Goal: Transaction & Acquisition: Book appointment/travel/reservation

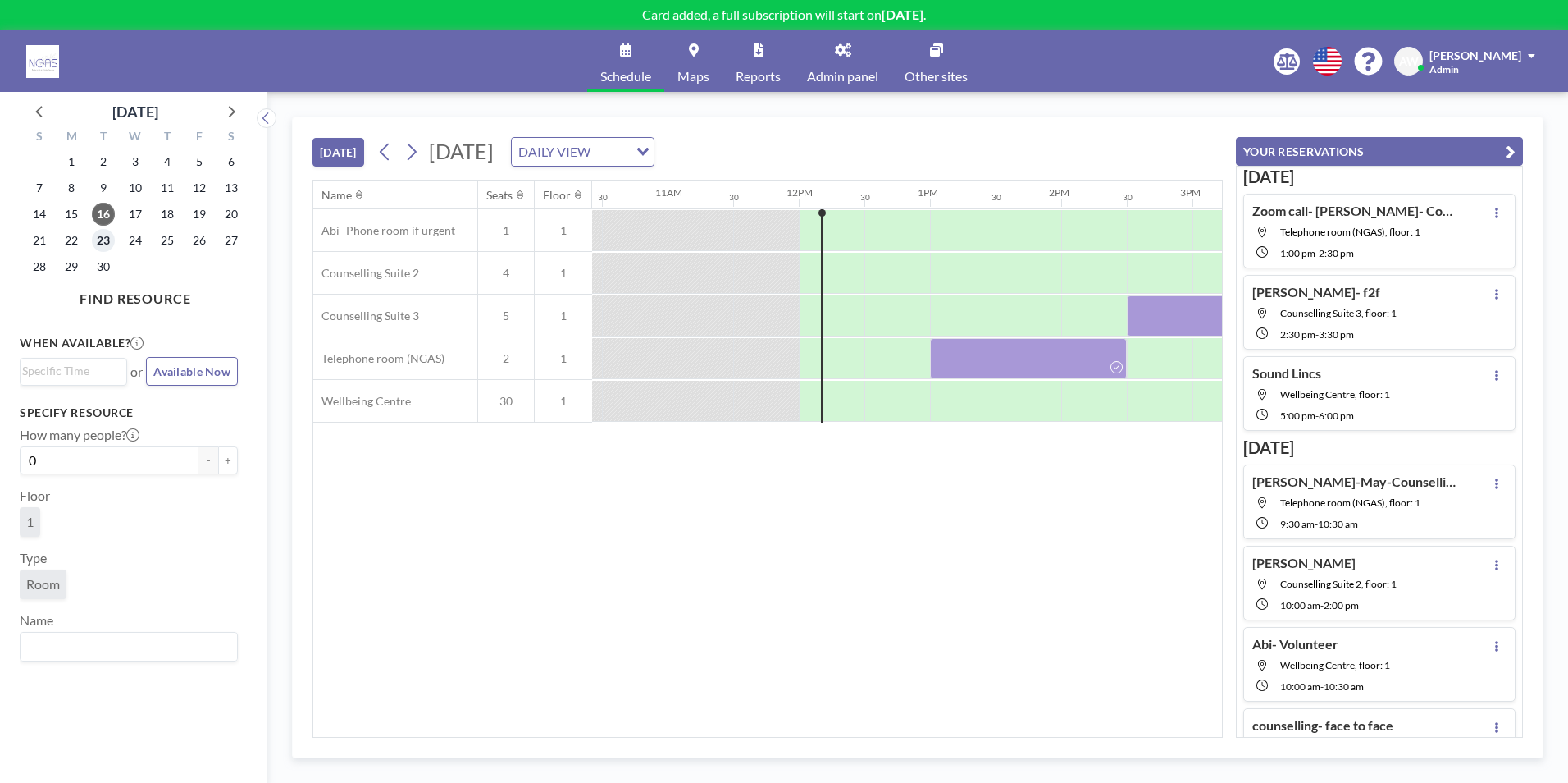
scroll to position [0, 1508]
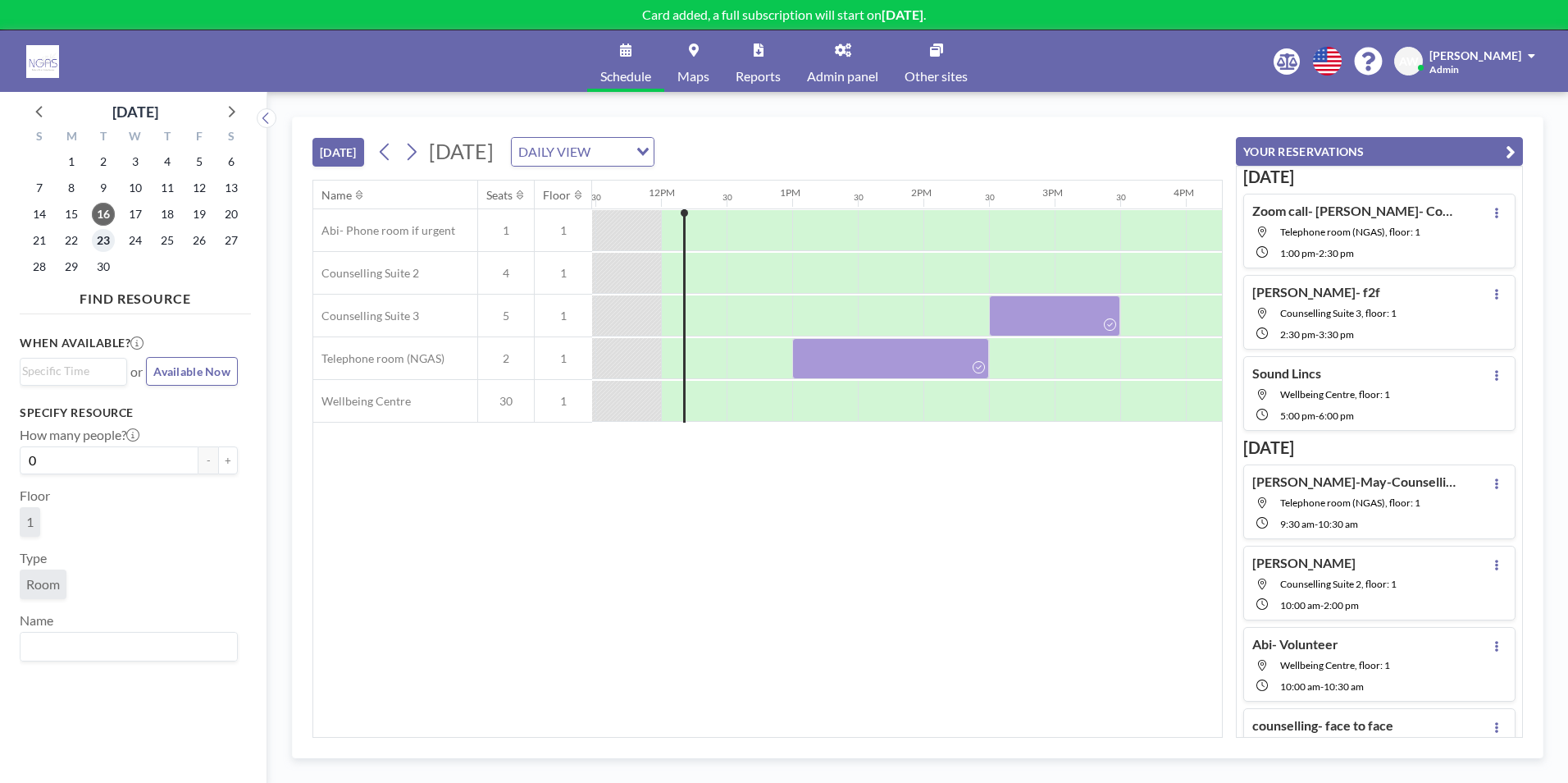
click at [104, 238] on span "23" at bounding box center [104, 240] width 23 height 23
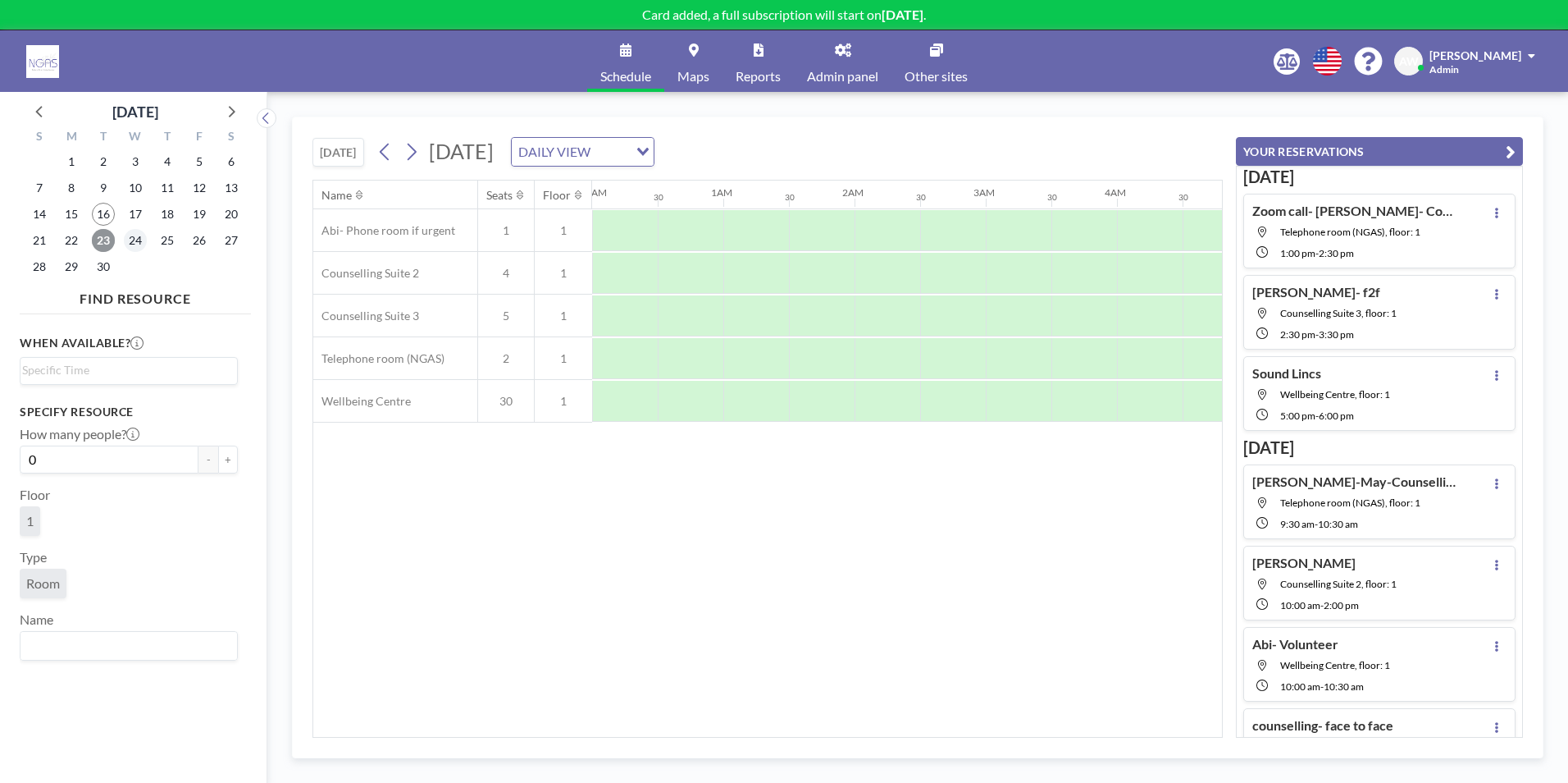
scroll to position [0, 752]
click at [136, 240] on span "24" at bounding box center [136, 240] width 23 height 23
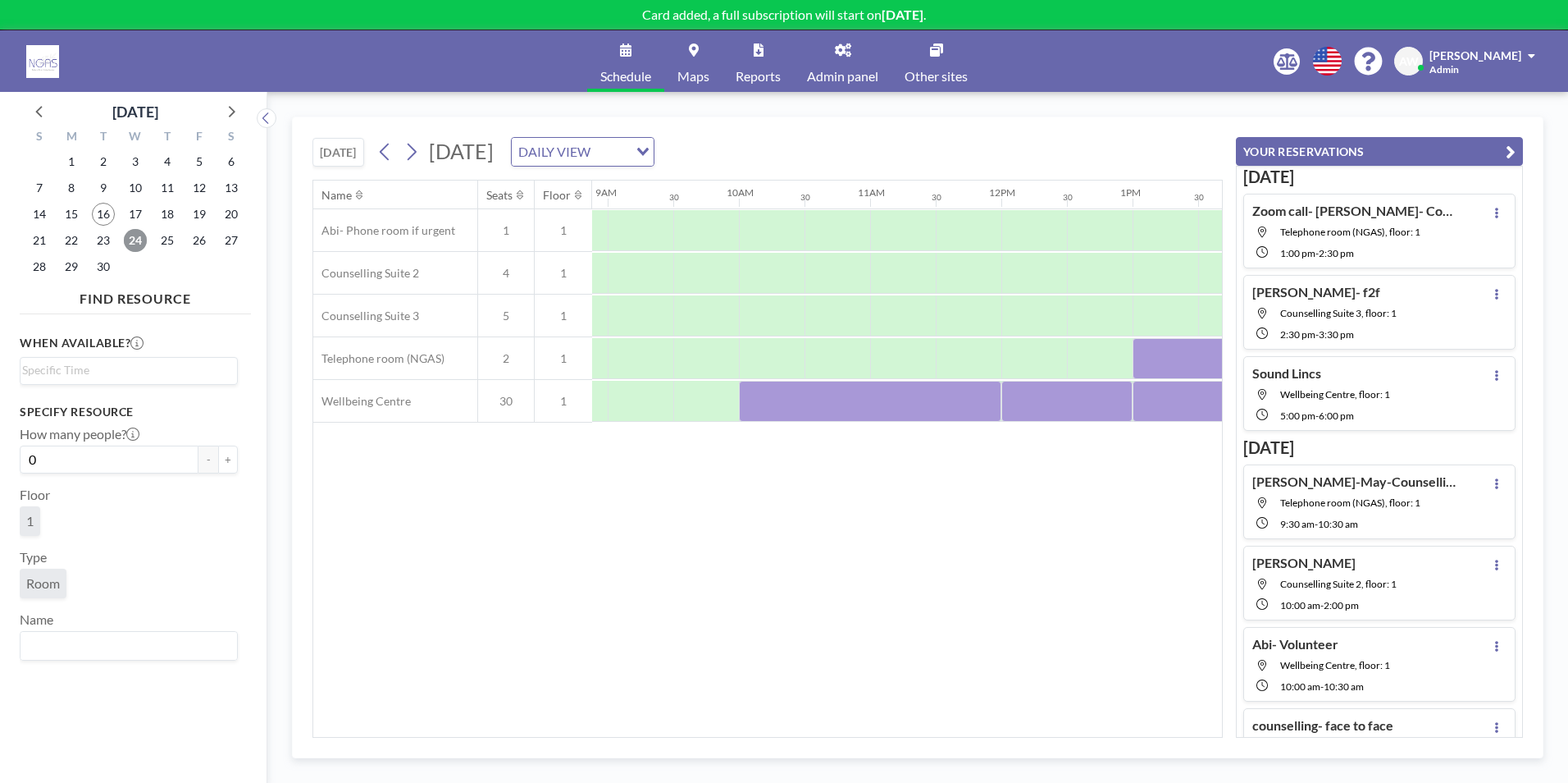
scroll to position [0, 1171]
click at [878, 367] on div at bounding box center [896, 359] width 65 height 41
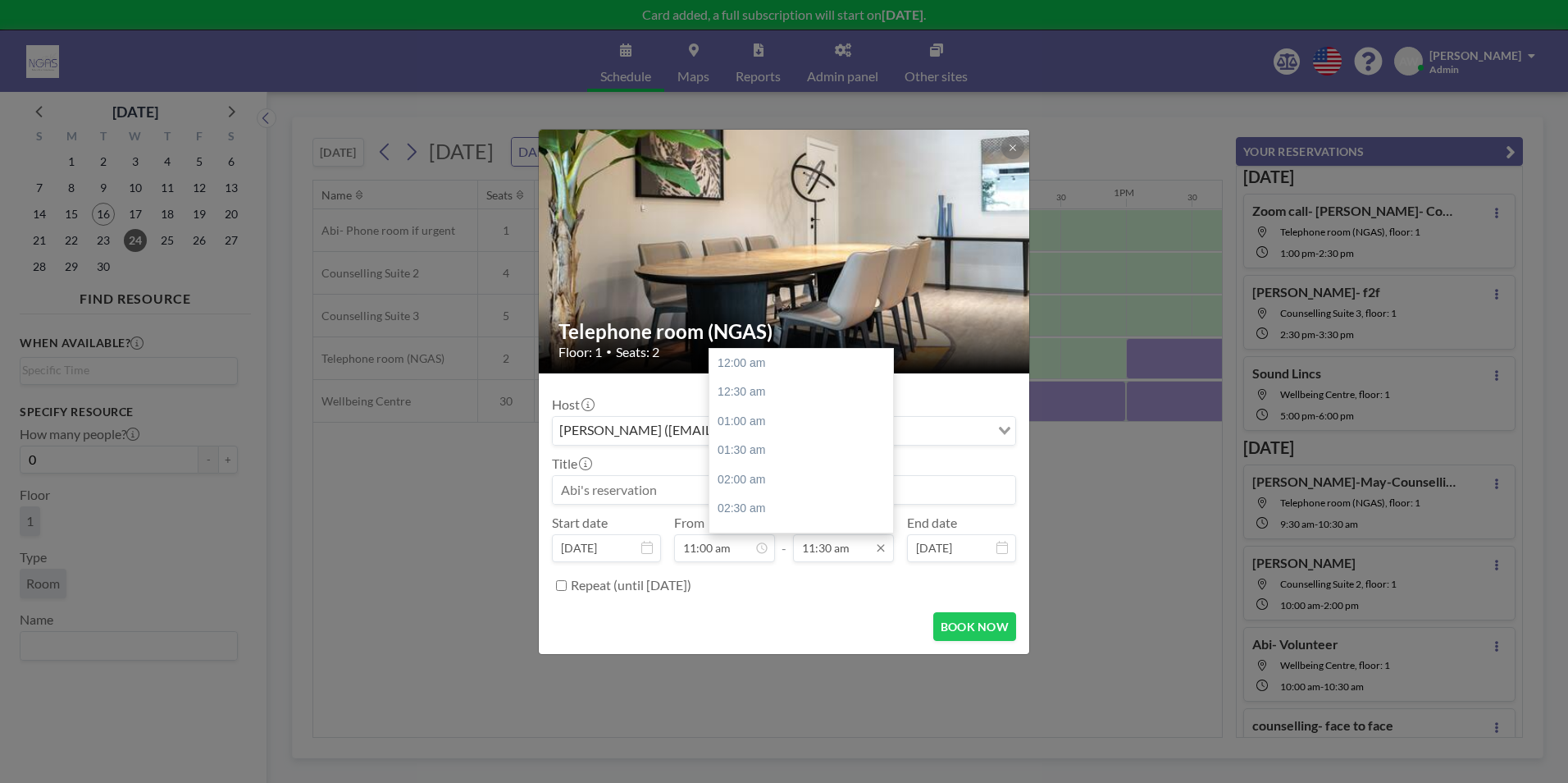
scroll to position [672, 0]
click at [767, 398] on div "12:00 pm" at bounding box center [805, 392] width 191 height 29
type input "12:00 pm"
click at [706, 492] on input at bounding box center [784, 490] width 462 height 28
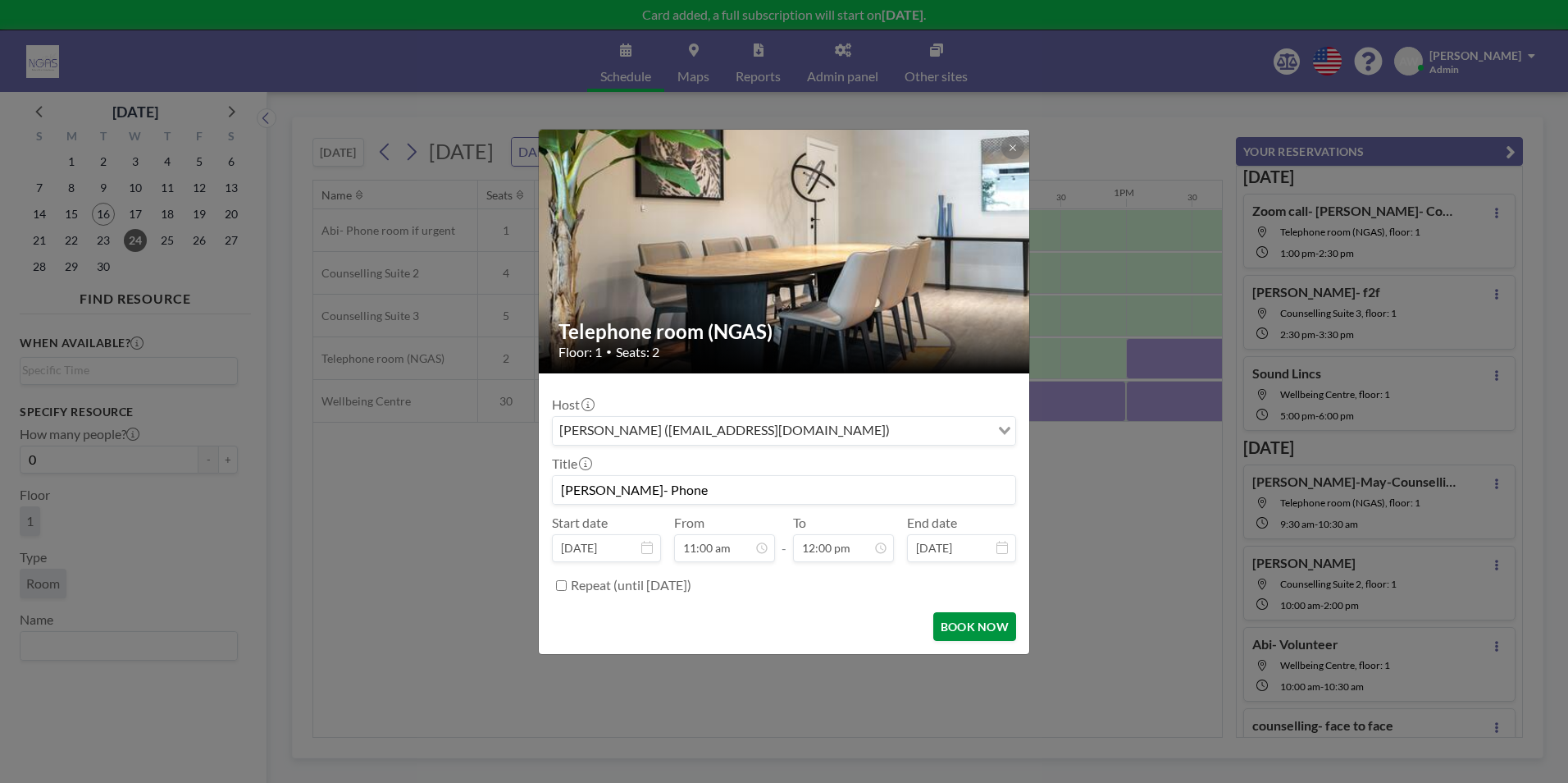
type input "[PERSON_NAME]- Phone"
click at [988, 636] on button "BOOK NOW" at bounding box center [974, 626] width 83 height 28
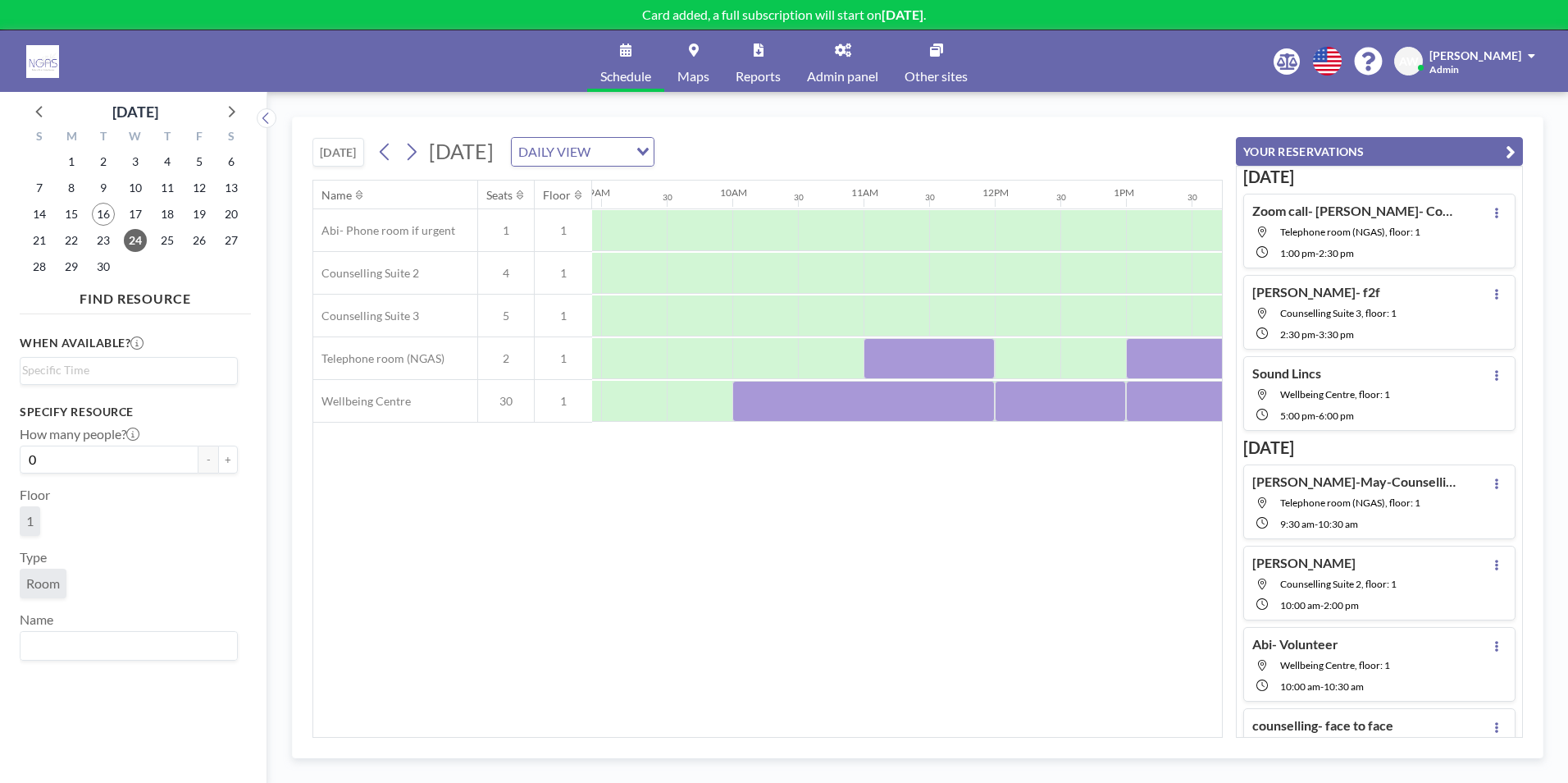
click at [155, 236] on div "25" at bounding box center [166, 239] width 32 height 26
click at [156, 238] on span "25" at bounding box center [167, 240] width 23 height 23
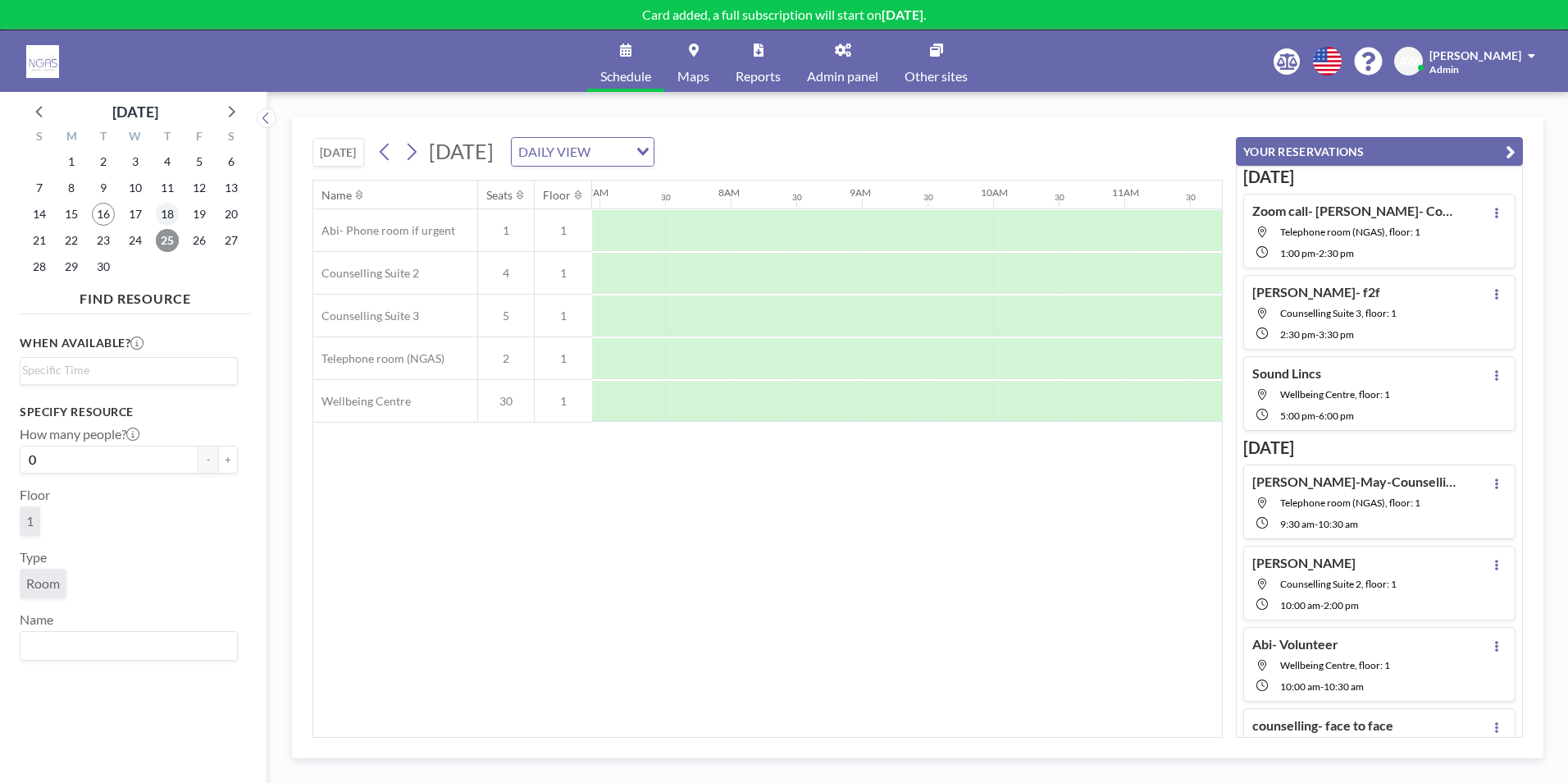
scroll to position [0, 984]
click at [109, 209] on span "16" at bounding box center [104, 214] width 23 height 23
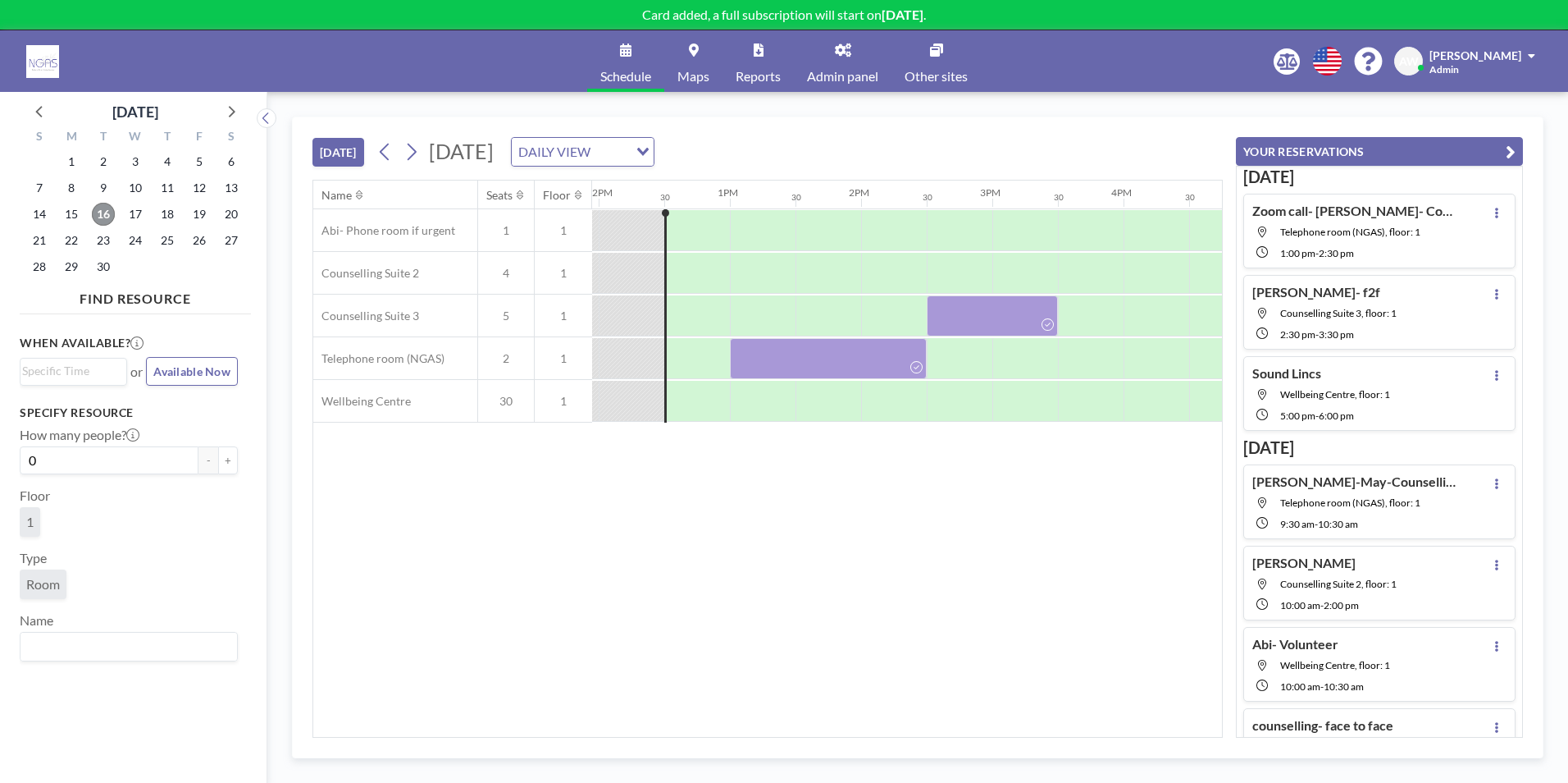
scroll to position [0, 1574]
click at [138, 211] on span "17" at bounding box center [136, 214] width 23 height 23
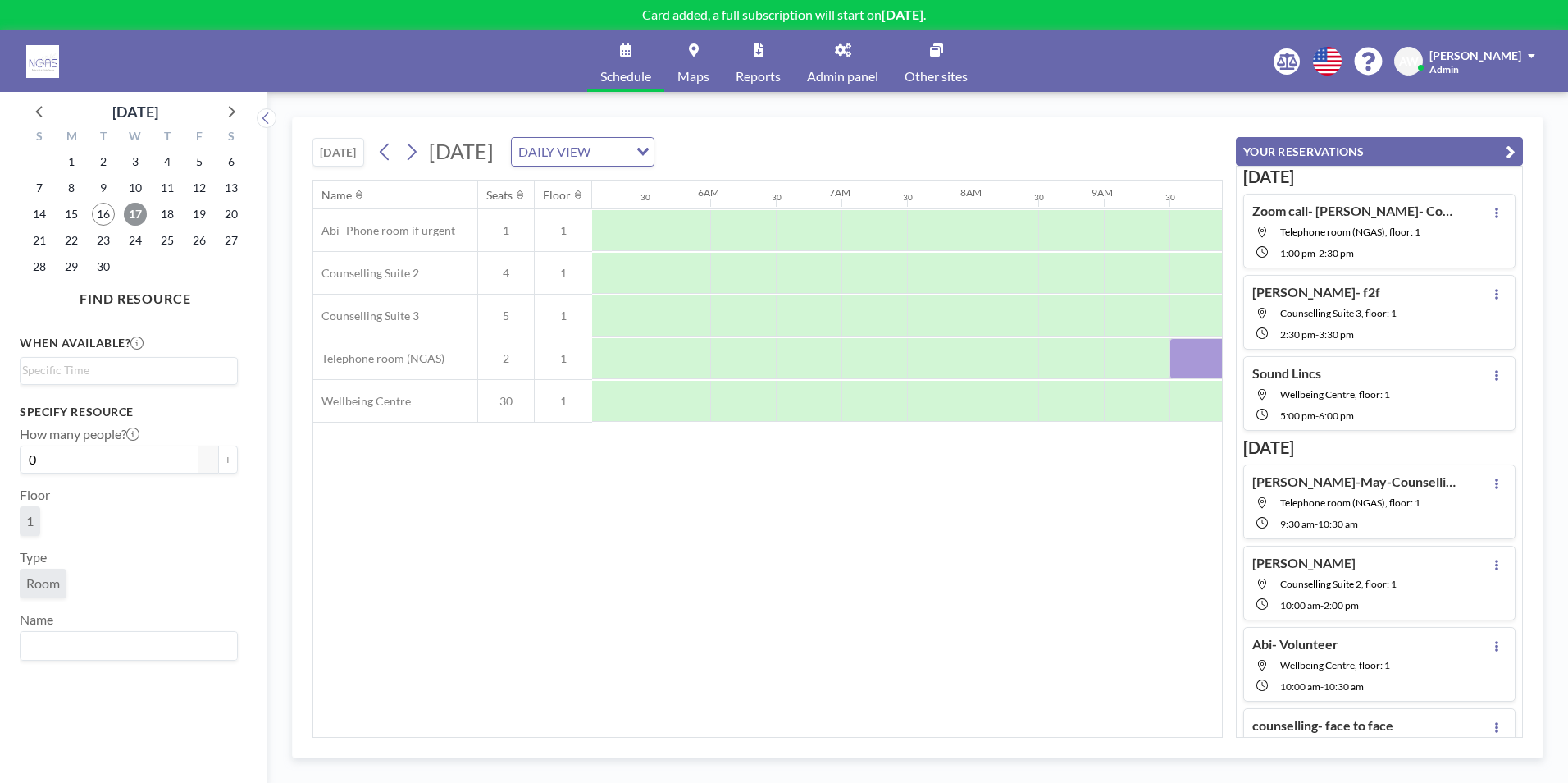
scroll to position [0, 984]
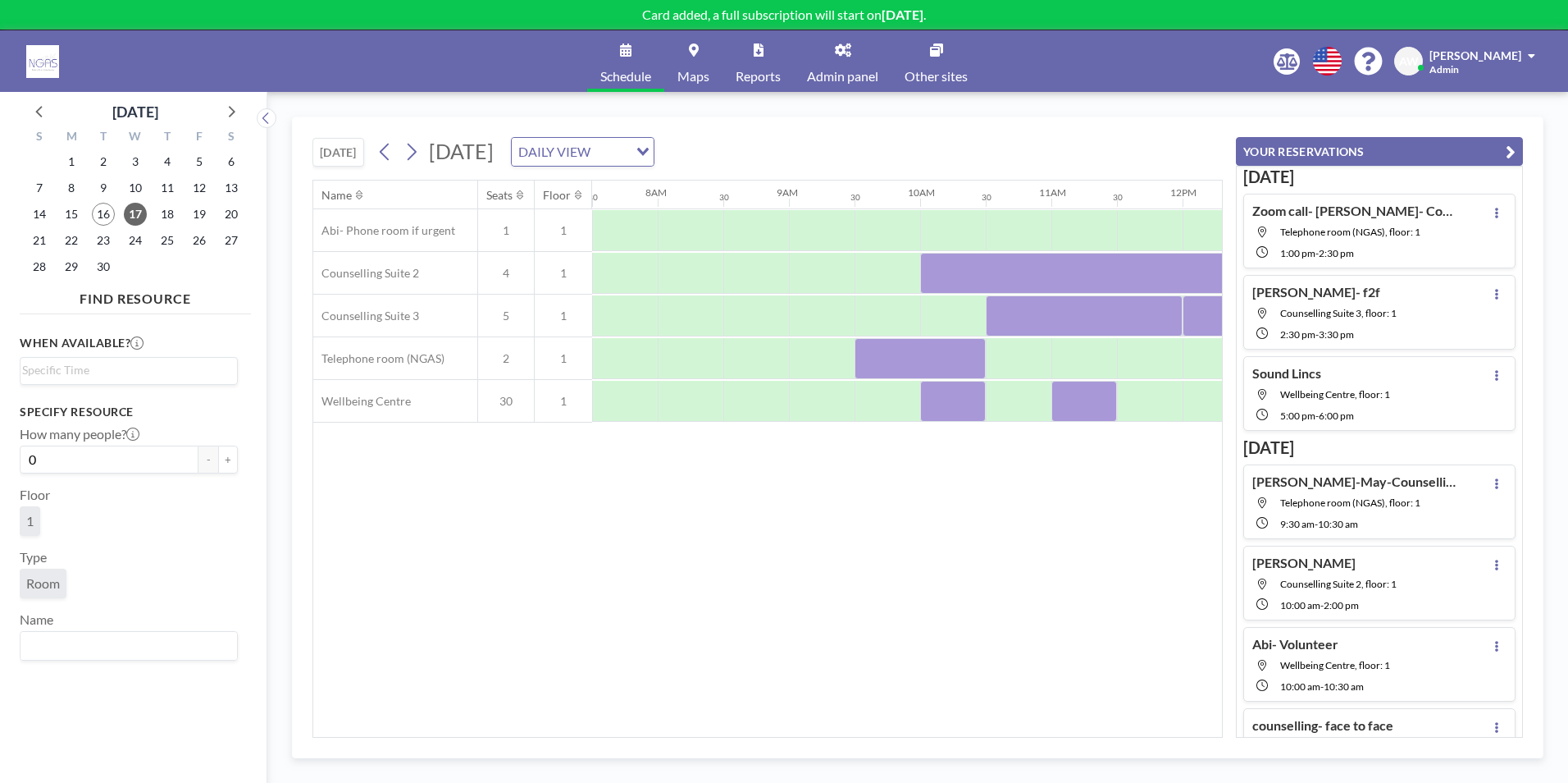
click at [781, 69] on link "Reports" at bounding box center [757, 61] width 71 height 62
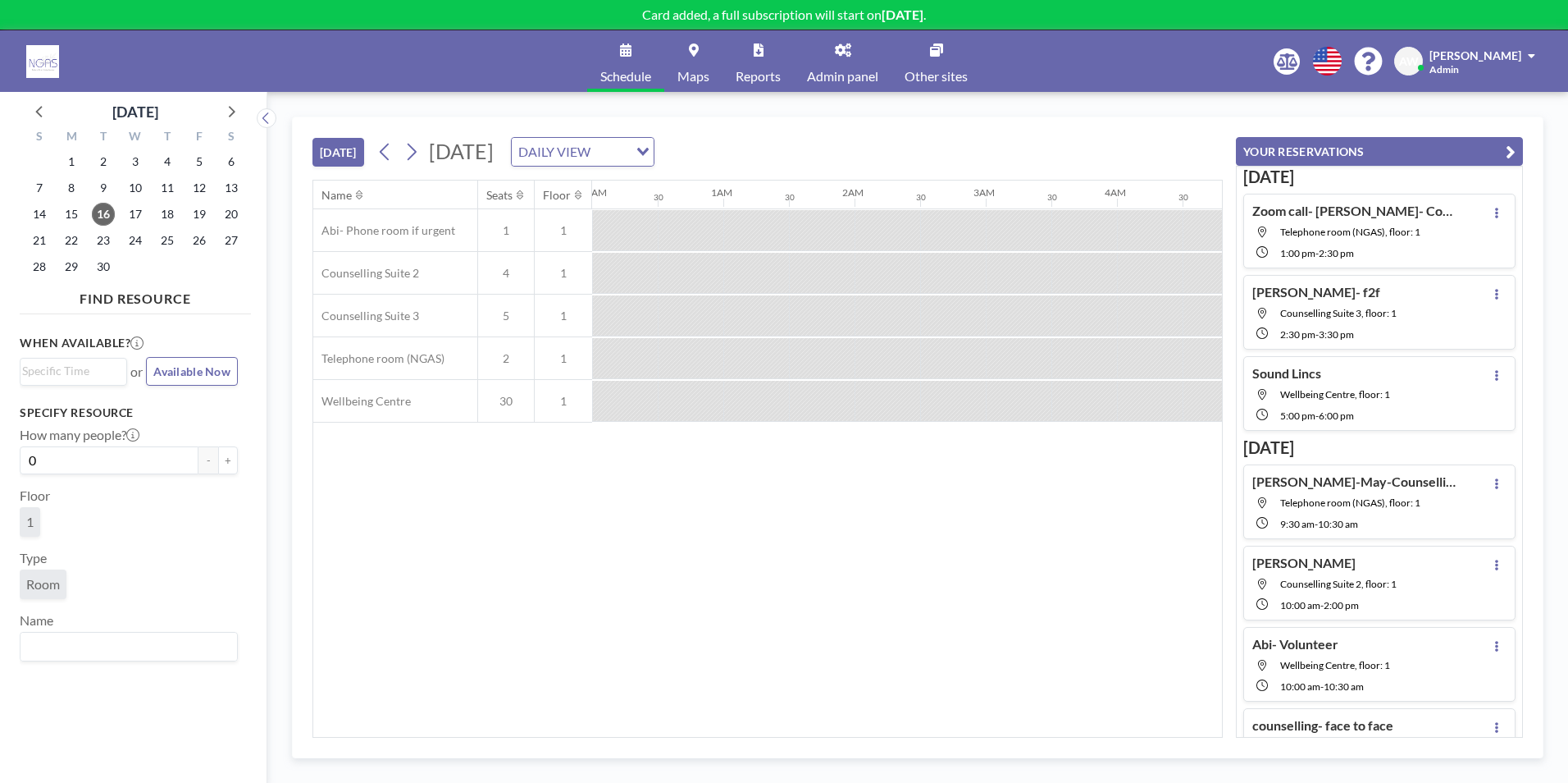
scroll to position [0, 1312]
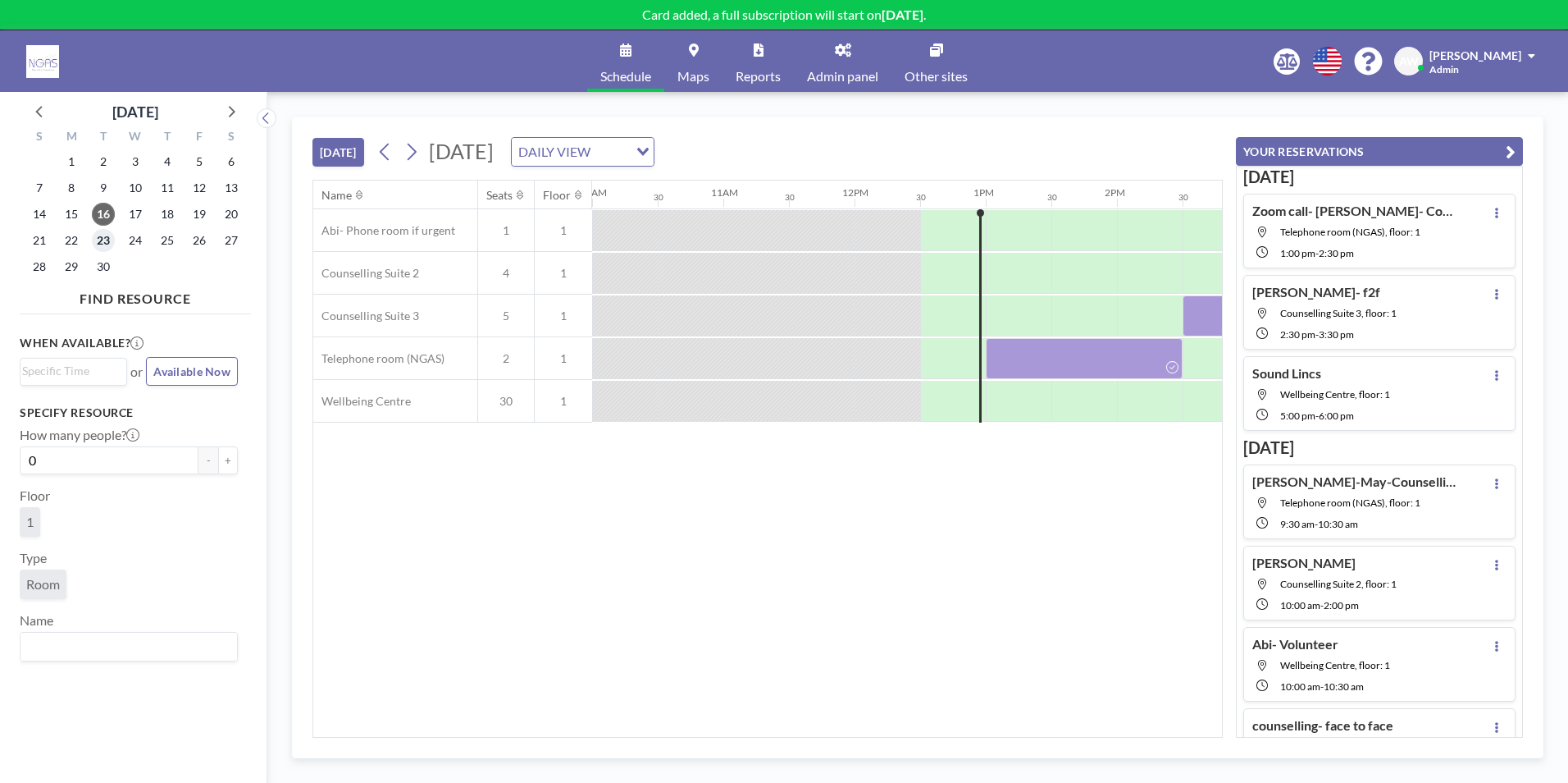
click at [98, 238] on span "23" at bounding box center [104, 240] width 23 height 23
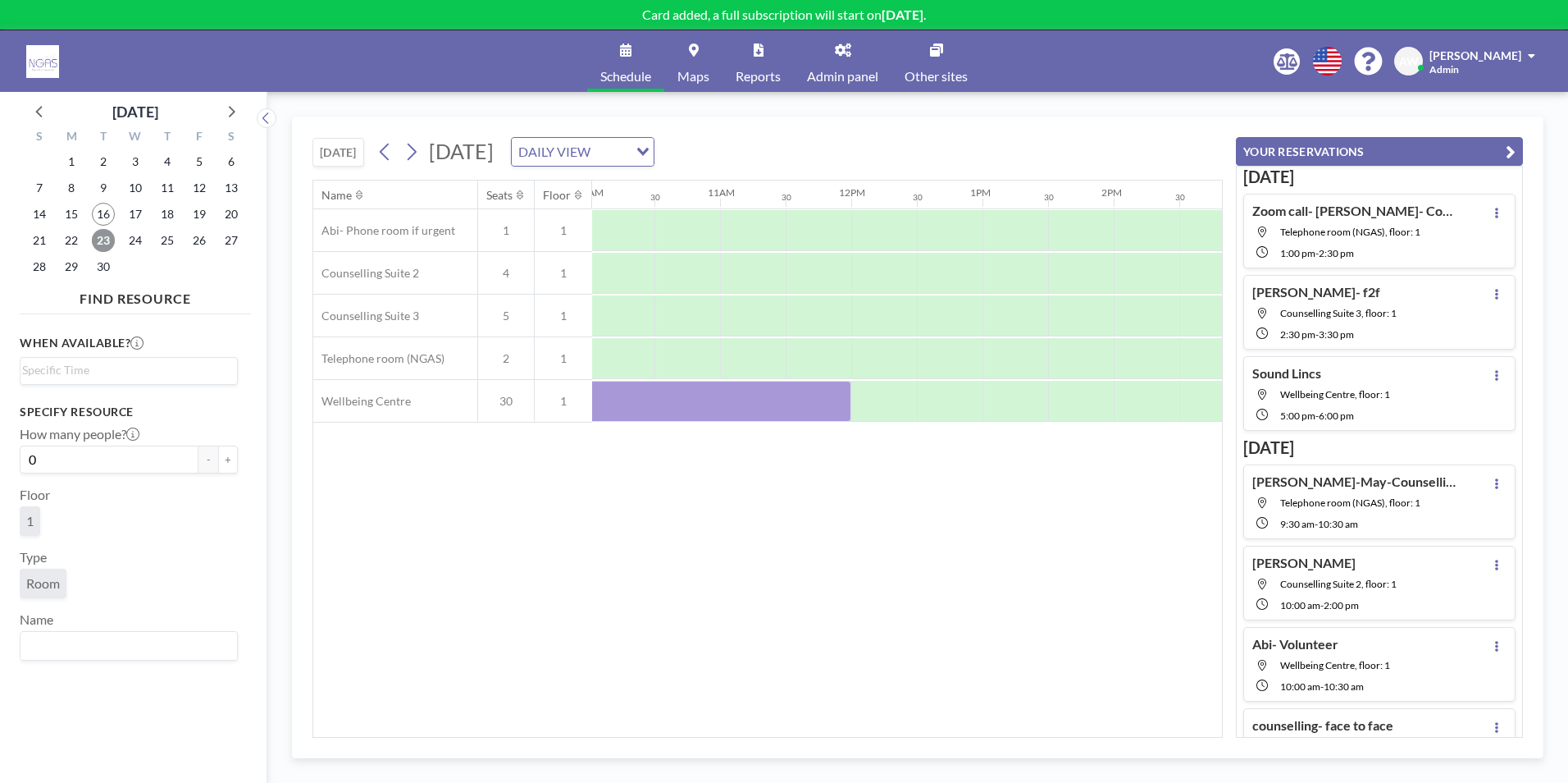
scroll to position [0, 1337]
click at [1166, 359] on div at bounding box center [1189, 359] width 65 height 41
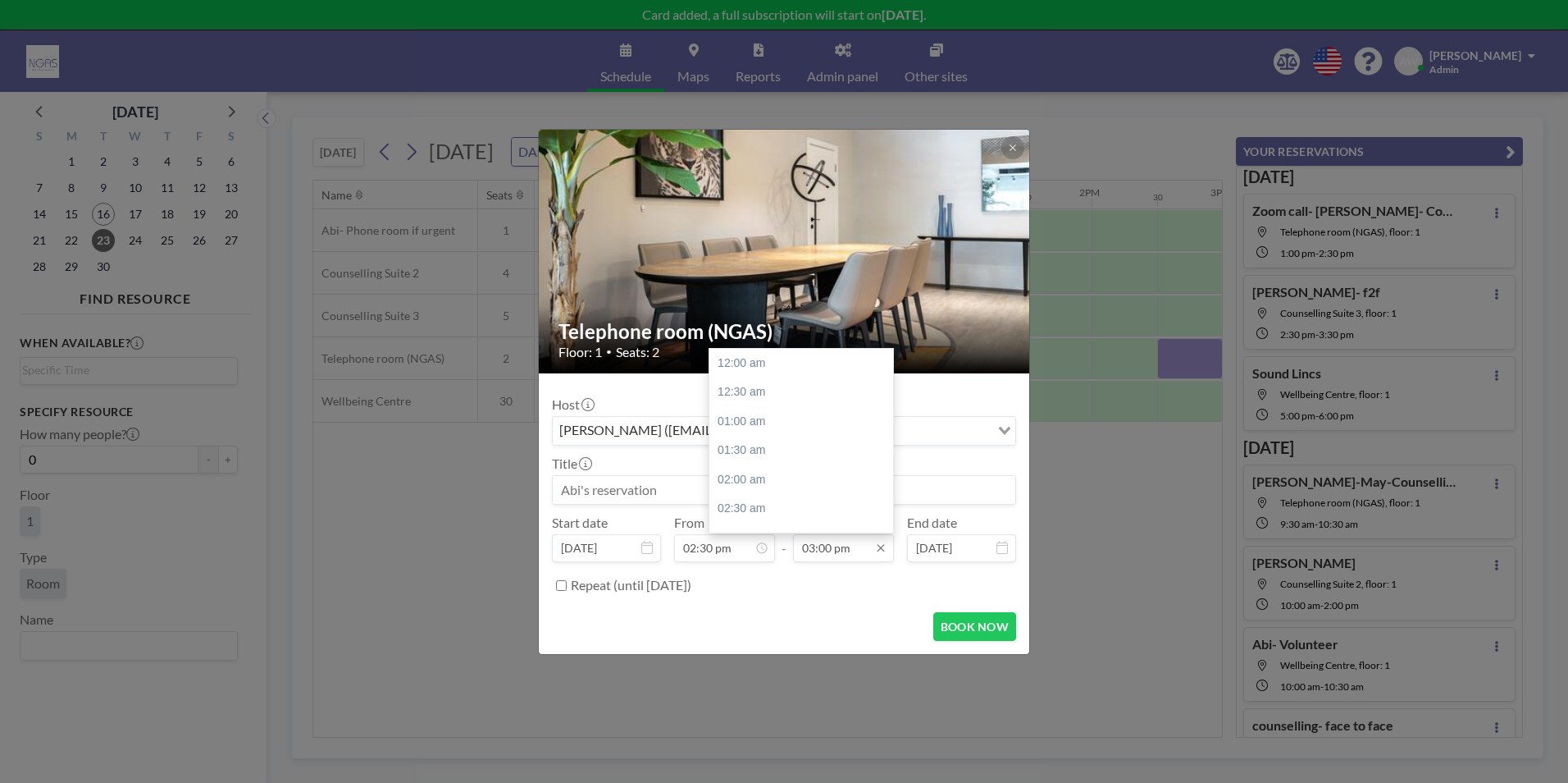
scroll to position [876, 0]
click at [793, 393] on div "03:30 pm" at bounding box center [805, 392] width 191 height 29
type input "03:30 pm"
click at [636, 484] on input at bounding box center [784, 490] width 462 height 28
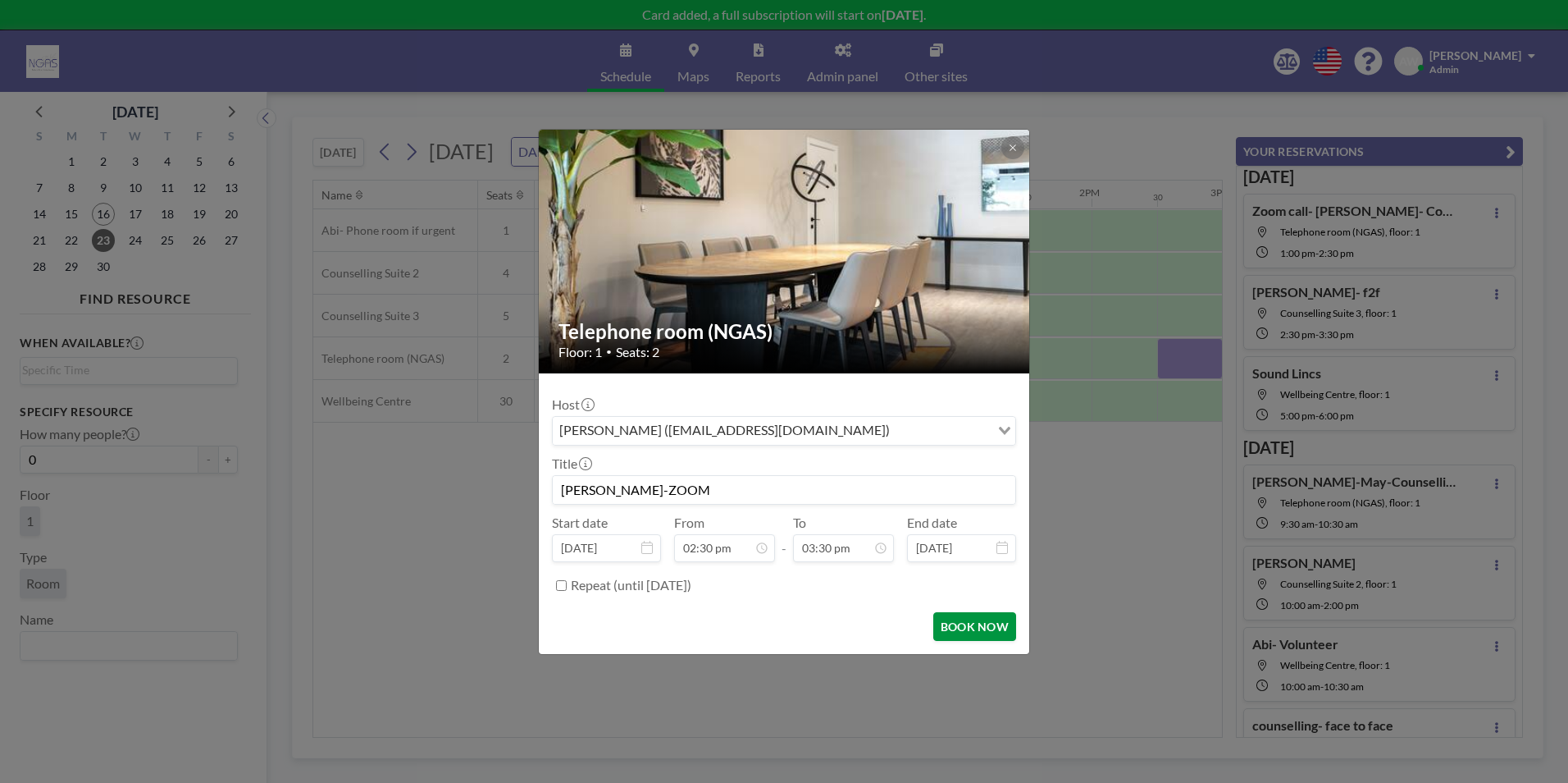
type input "[PERSON_NAME]-ZOOM"
click at [974, 631] on button "BOOK NOW" at bounding box center [974, 626] width 83 height 28
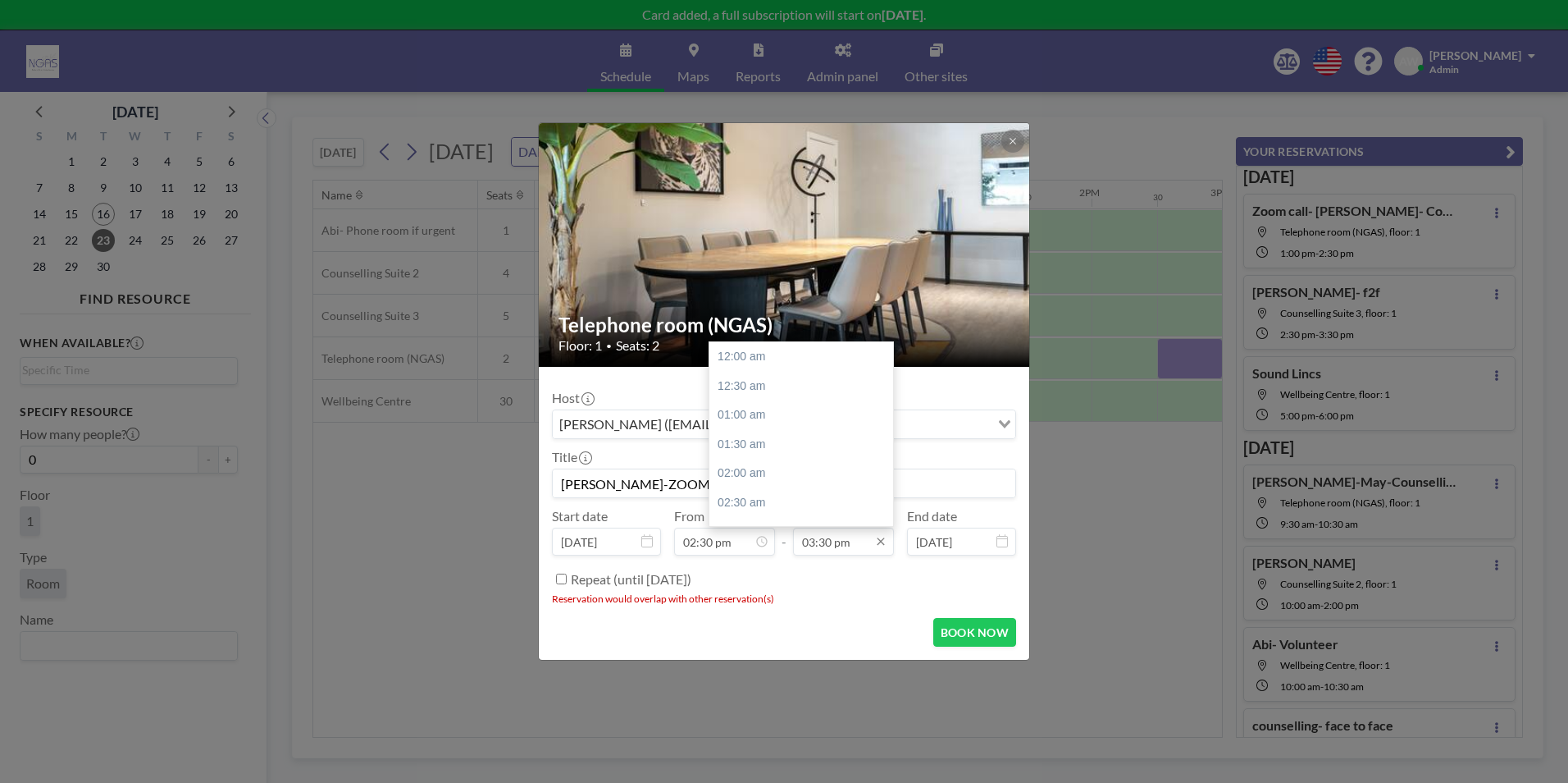
scroll to position [905, 0]
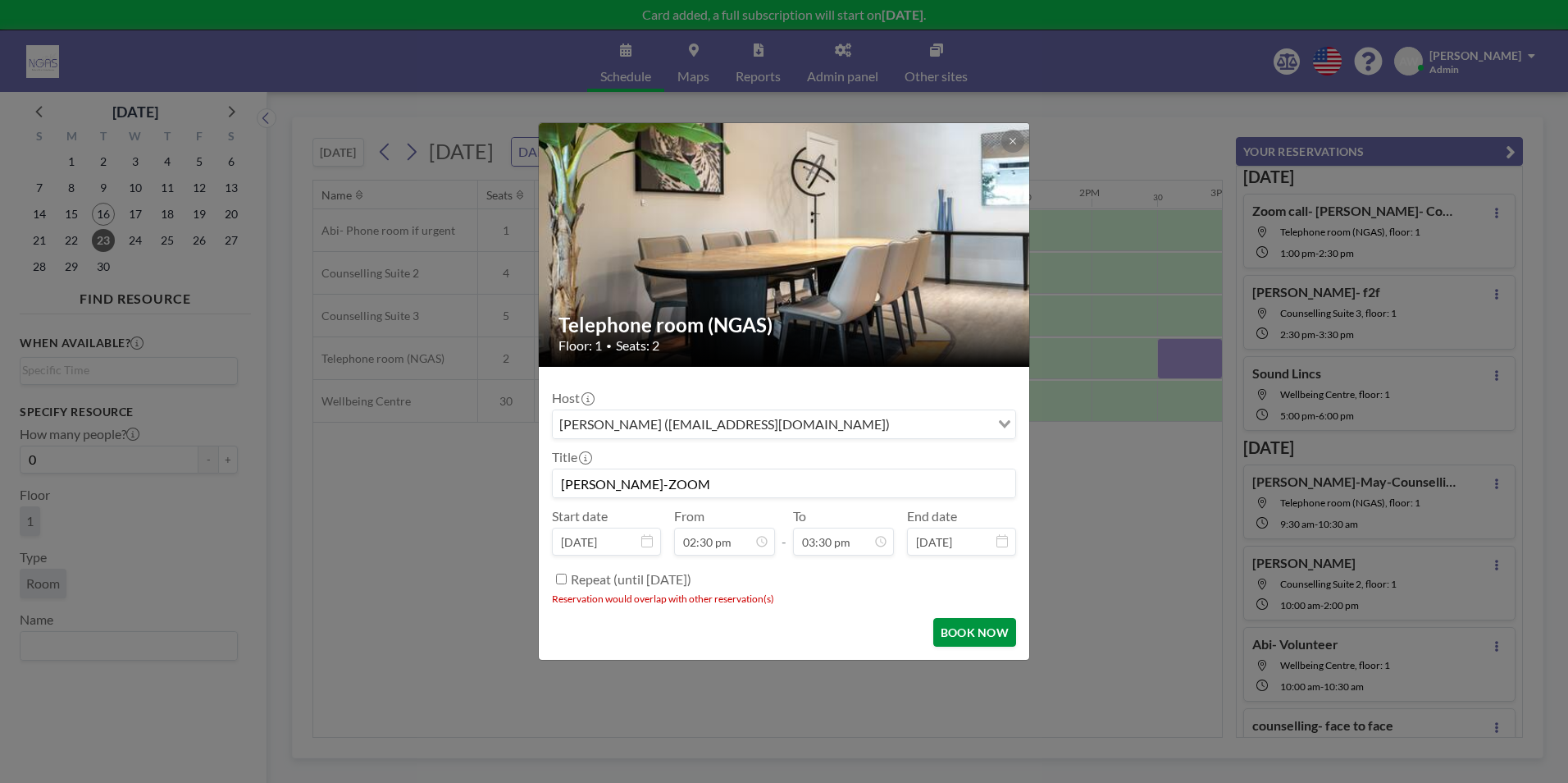
click at [954, 631] on button "BOOK NOW" at bounding box center [974, 631] width 83 height 28
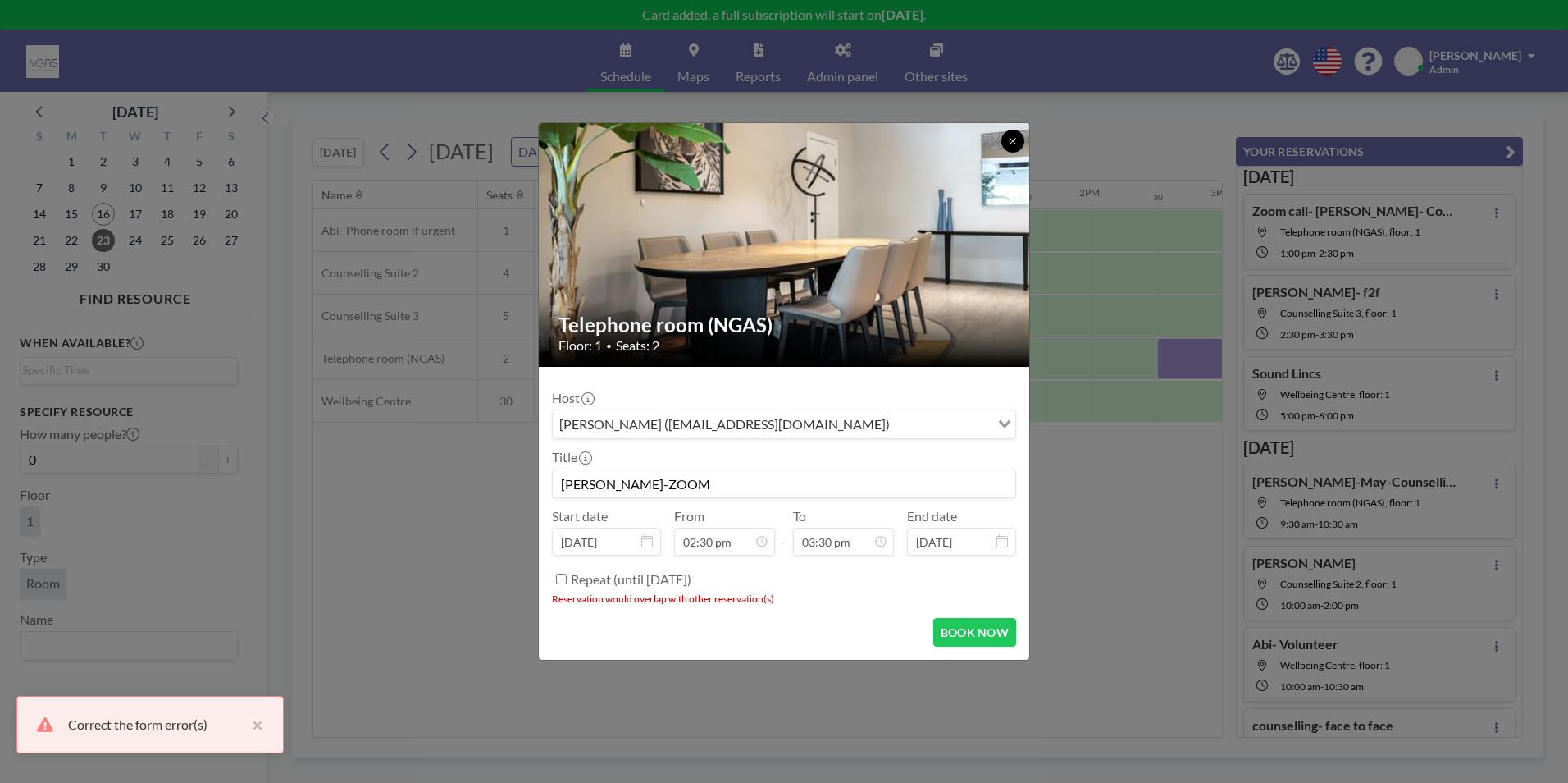
click at [1018, 142] on button at bounding box center [1013, 142] width 23 height 23
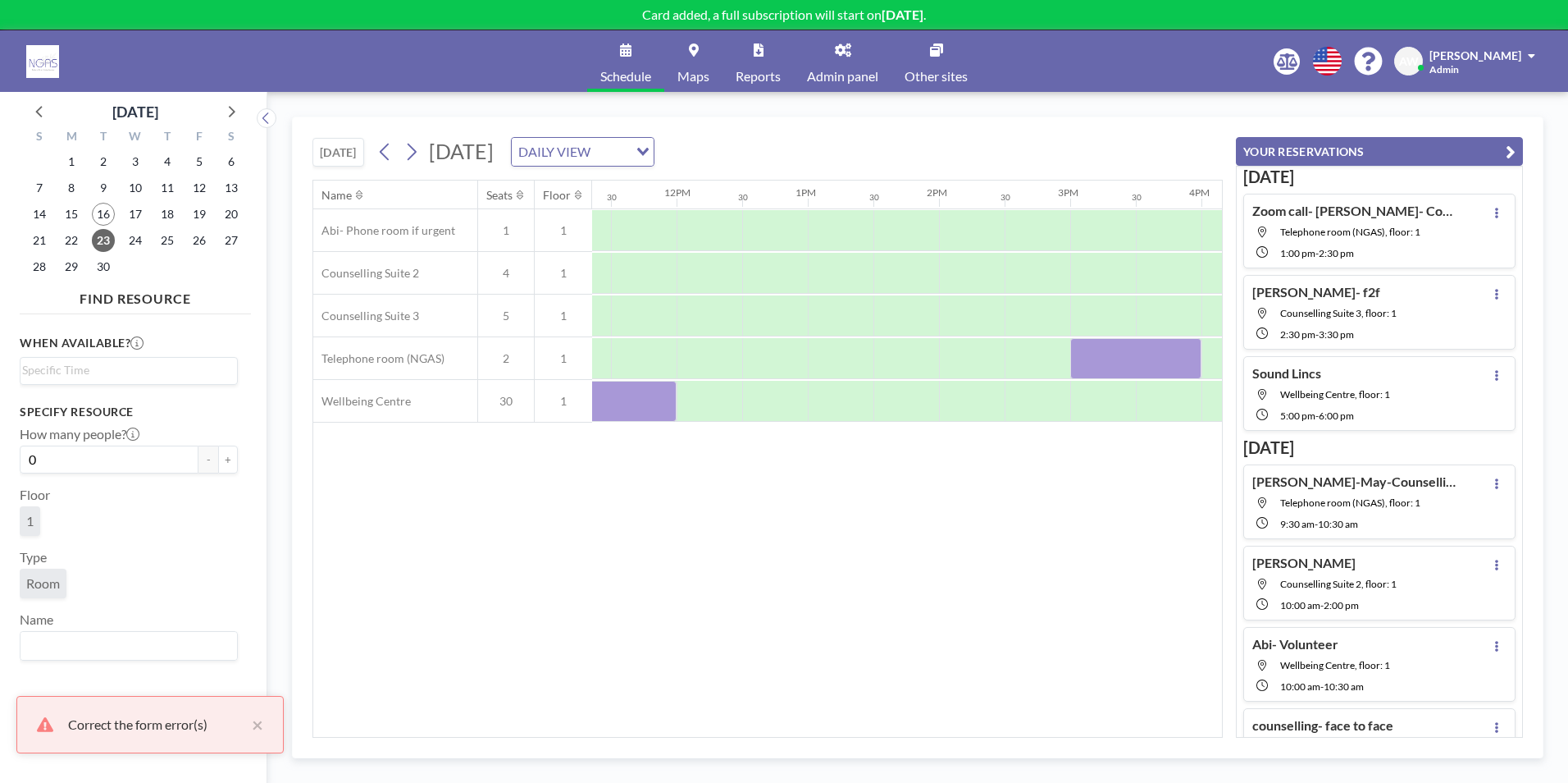
scroll to position [0, 1576]
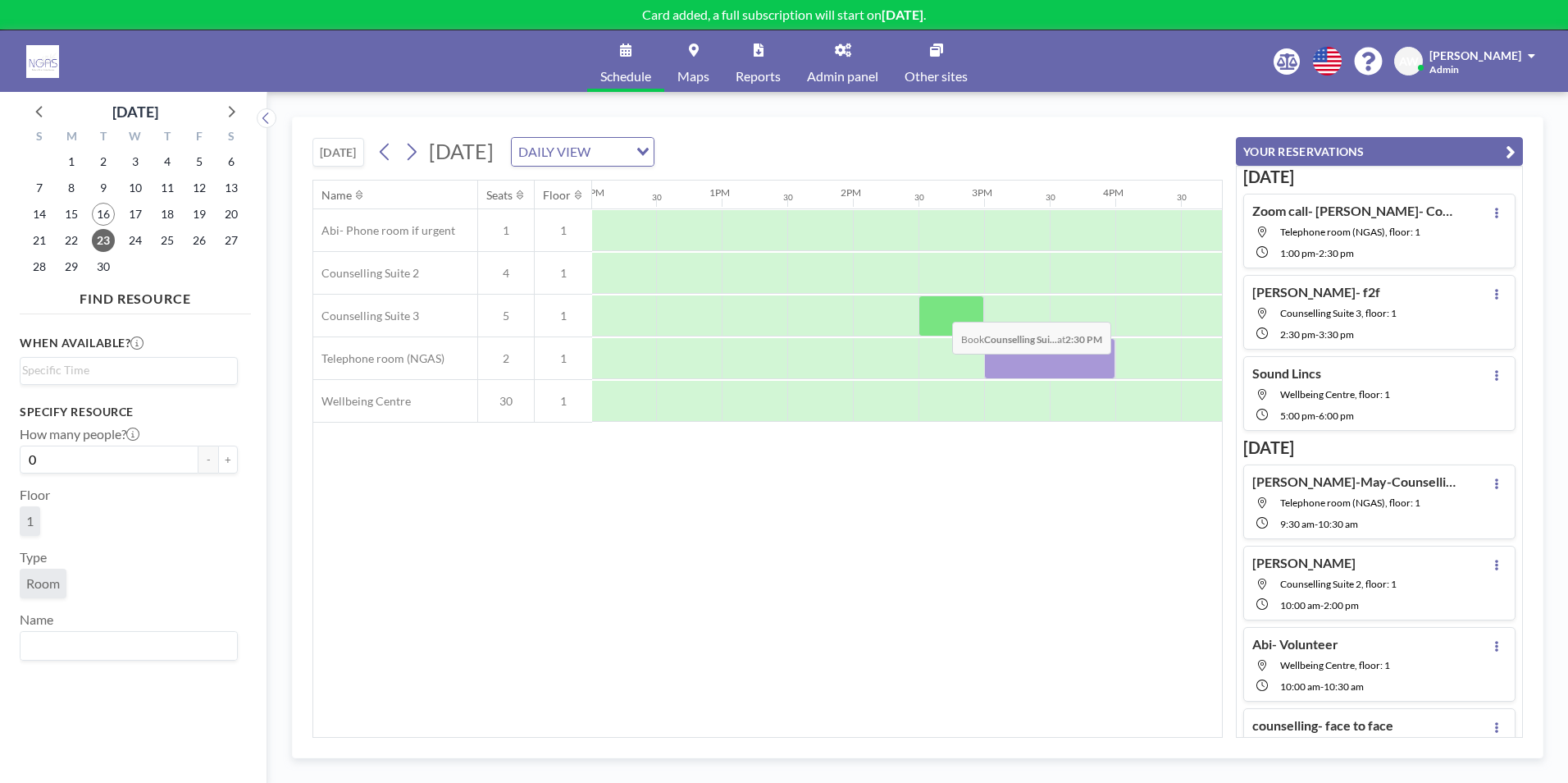
click at [939, 309] on div at bounding box center [951, 316] width 65 height 41
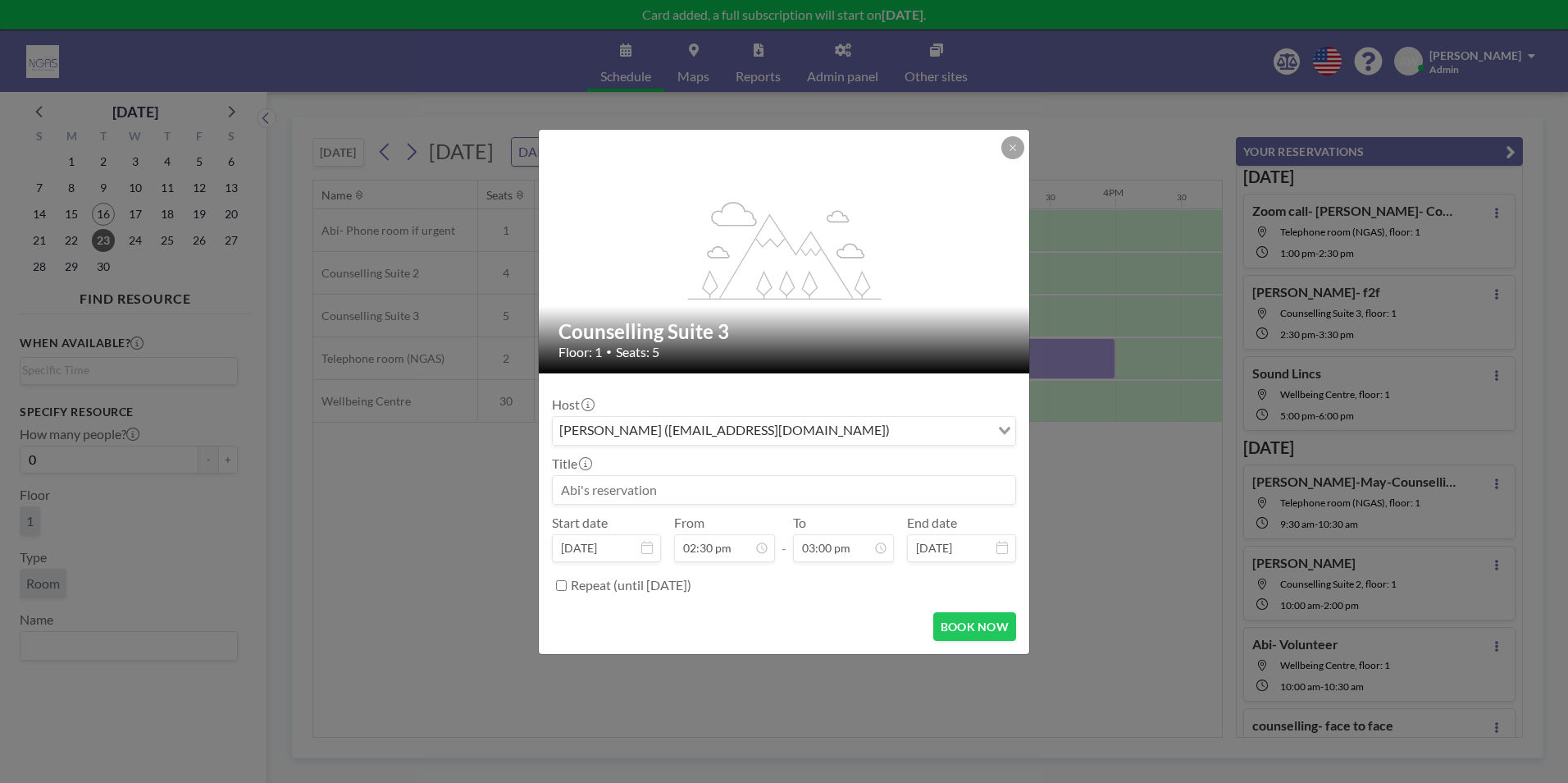
click at [744, 500] on input at bounding box center [784, 490] width 462 height 28
type input "h"
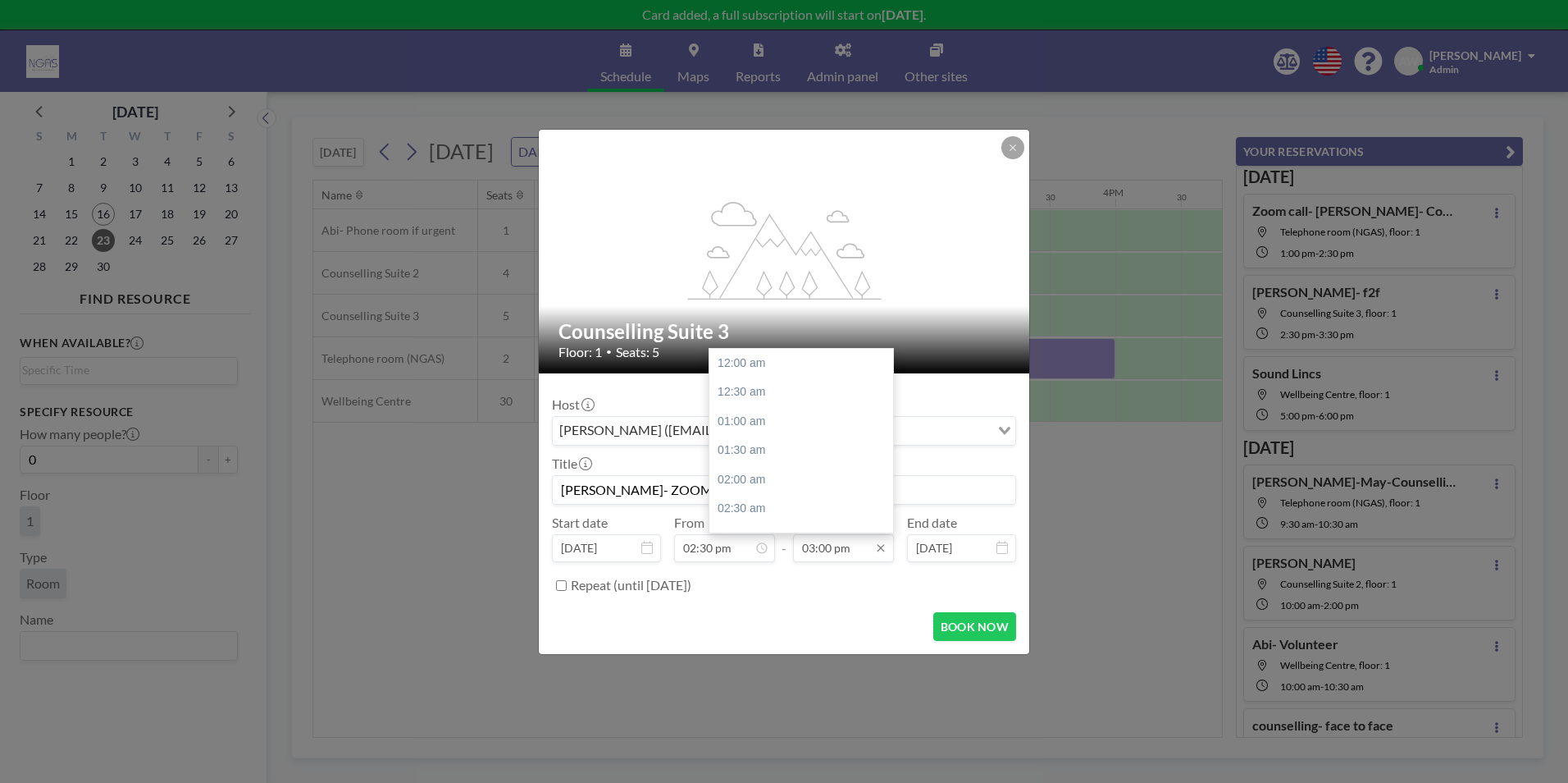
scroll to position [876, 0]
type input "[PERSON_NAME]- ZOOM"
click at [776, 398] on div "03:30 pm" at bounding box center [805, 392] width 191 height 29
type input "03:30 pm"
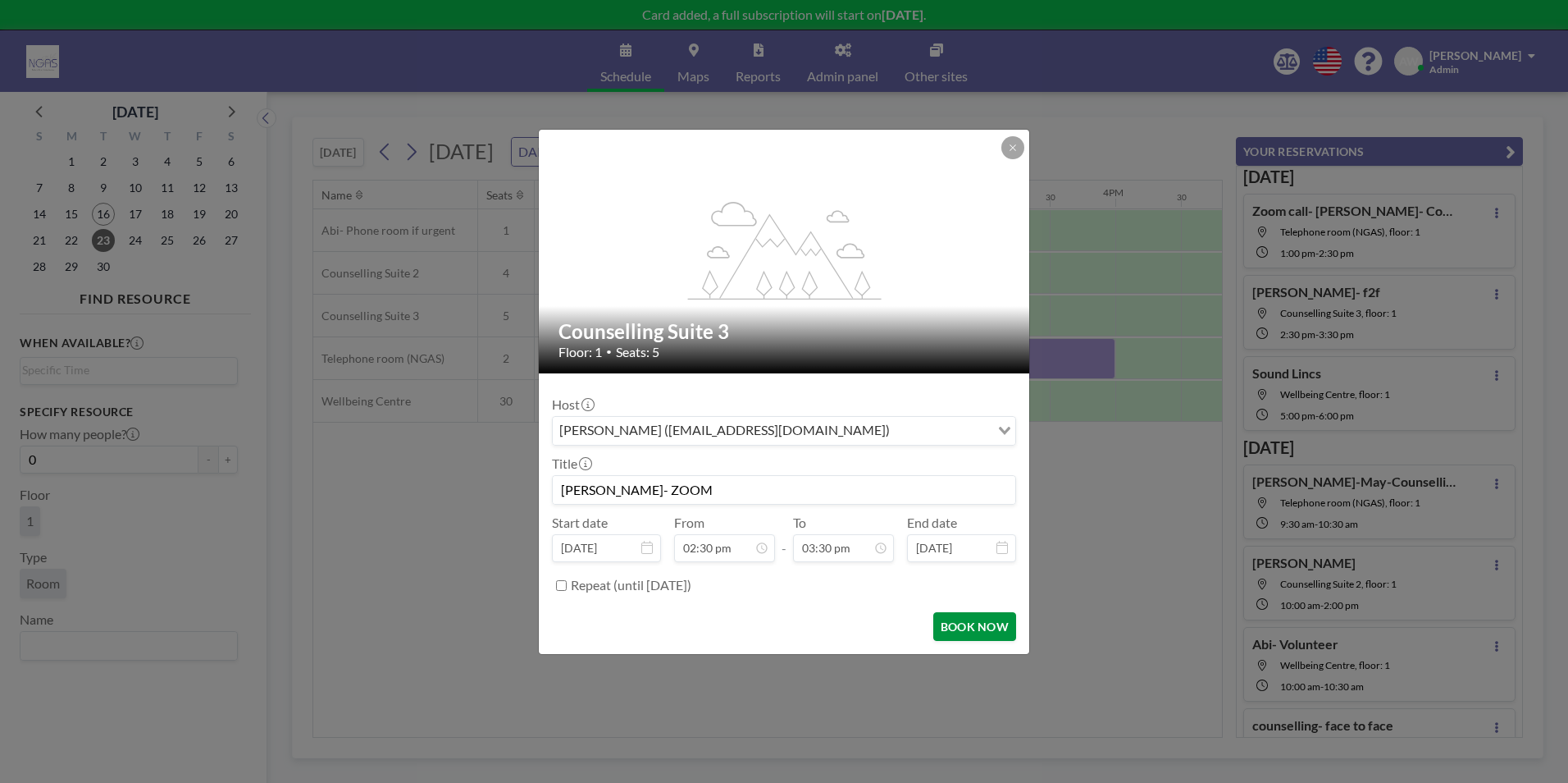
click at [997, 622] on button "BOOK NOW" at bounding box center [974, 626] width 83 height 28
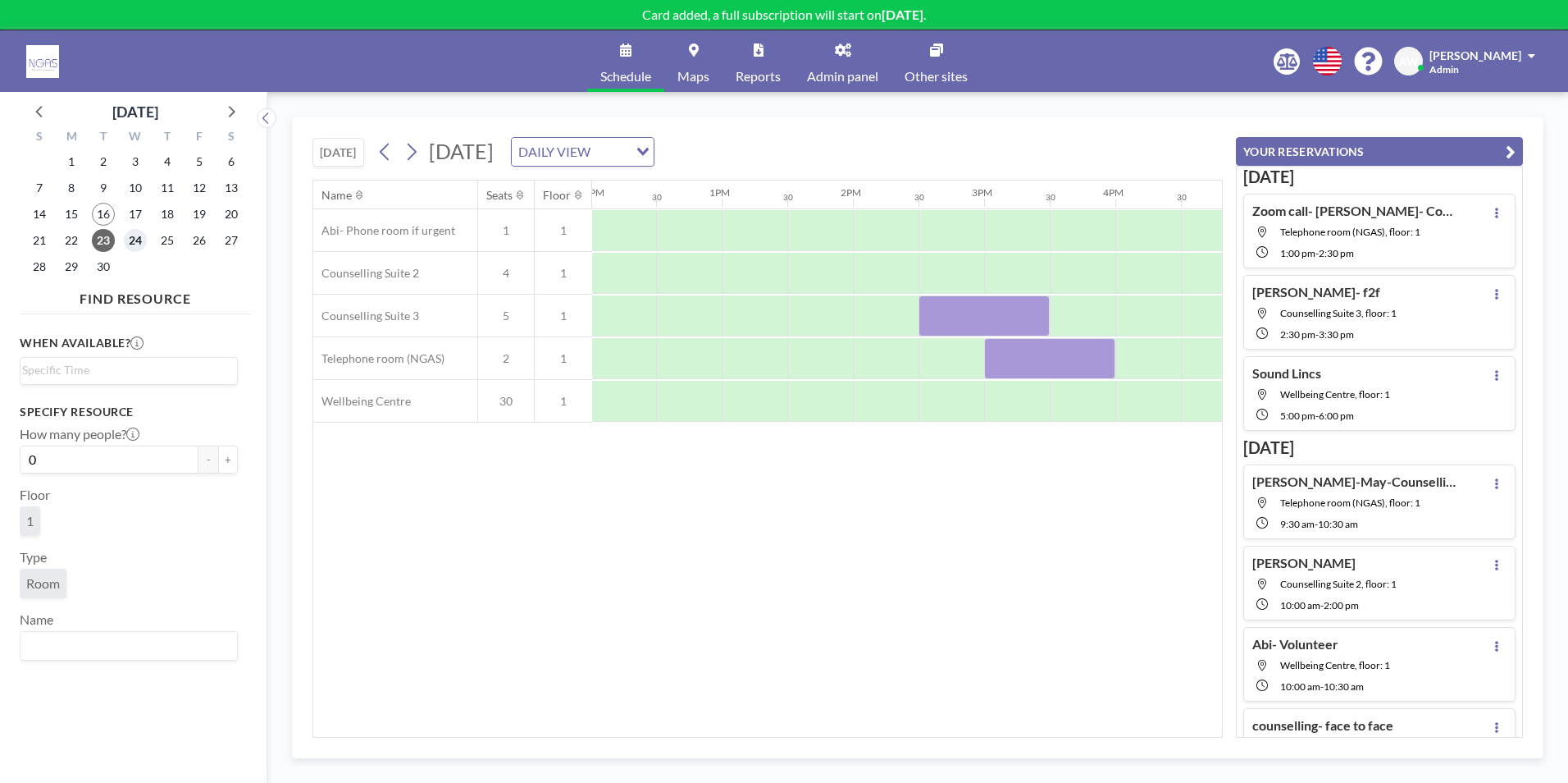
click at [131, 240] on span "24" at bounding box center [136, 240] width 23 height 23
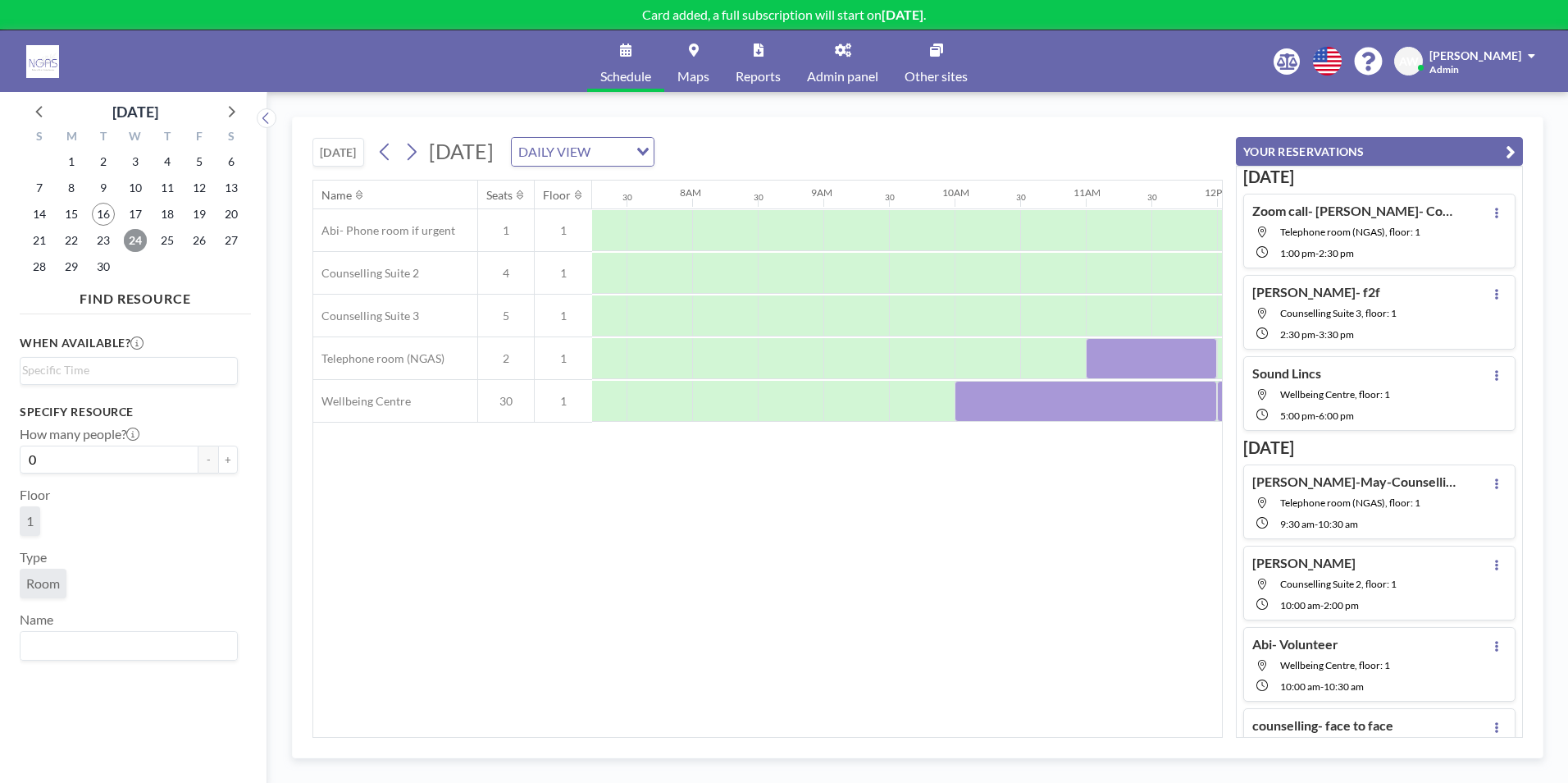
scroll to position [0, 984]
click at [105, 242] on span "23" at bounding box center [104, 240] width 23 height 23
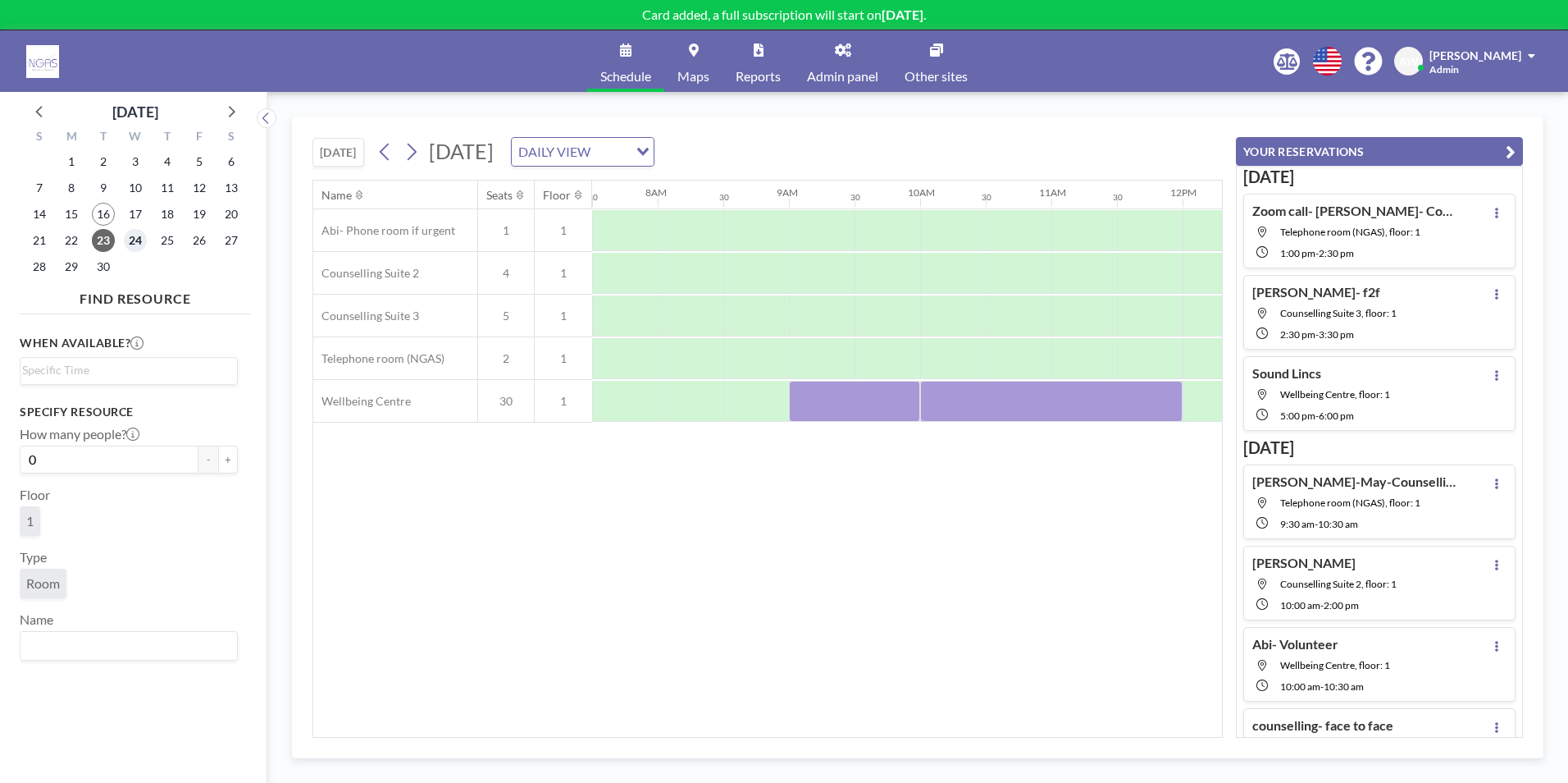
click at [141, 236] on span "24" at bounding box center [136, 240] width 23 height 23
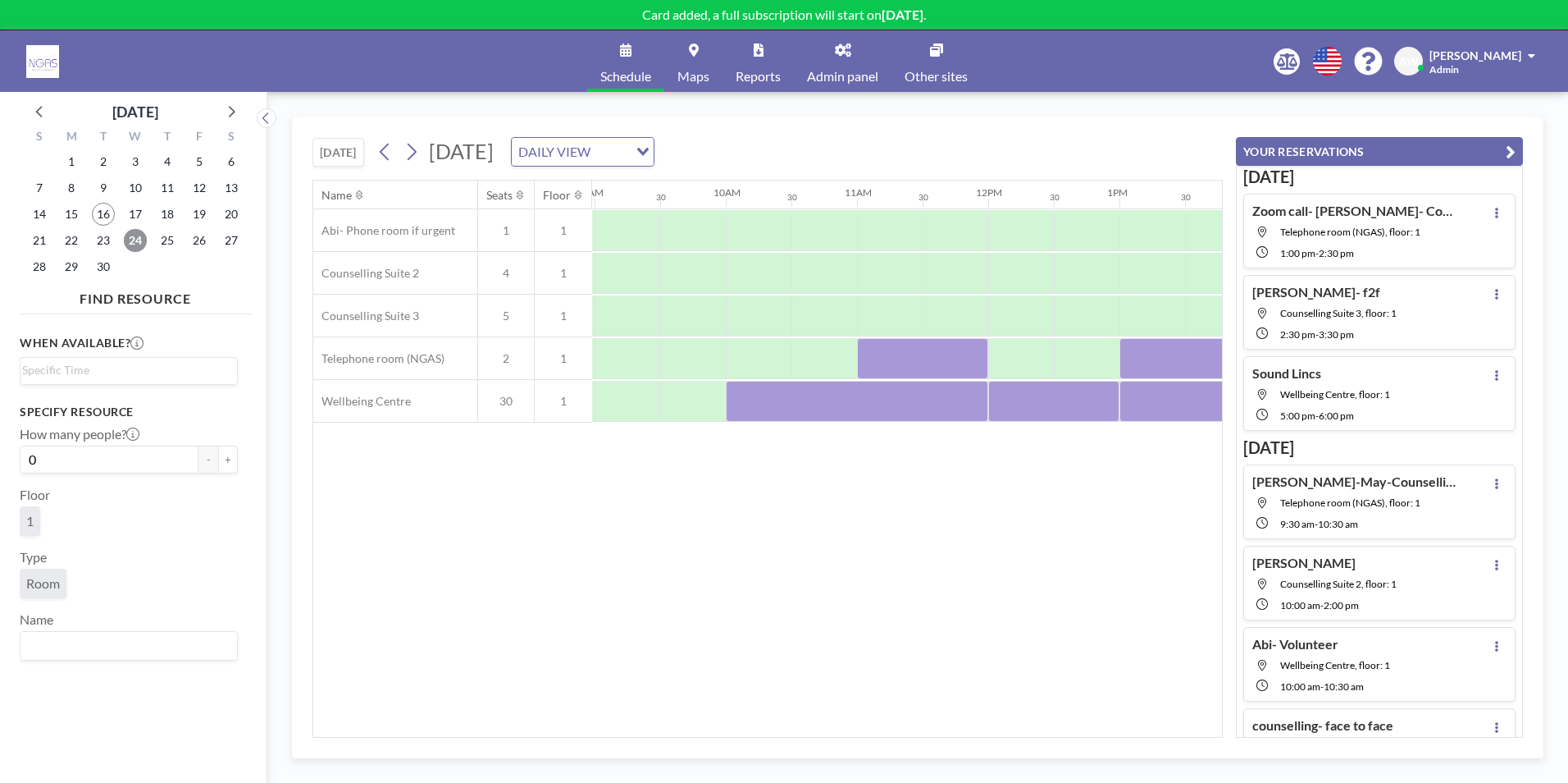
scroll to position [0, 1242]
